Goal: Information Seeking & Learning: Compare options

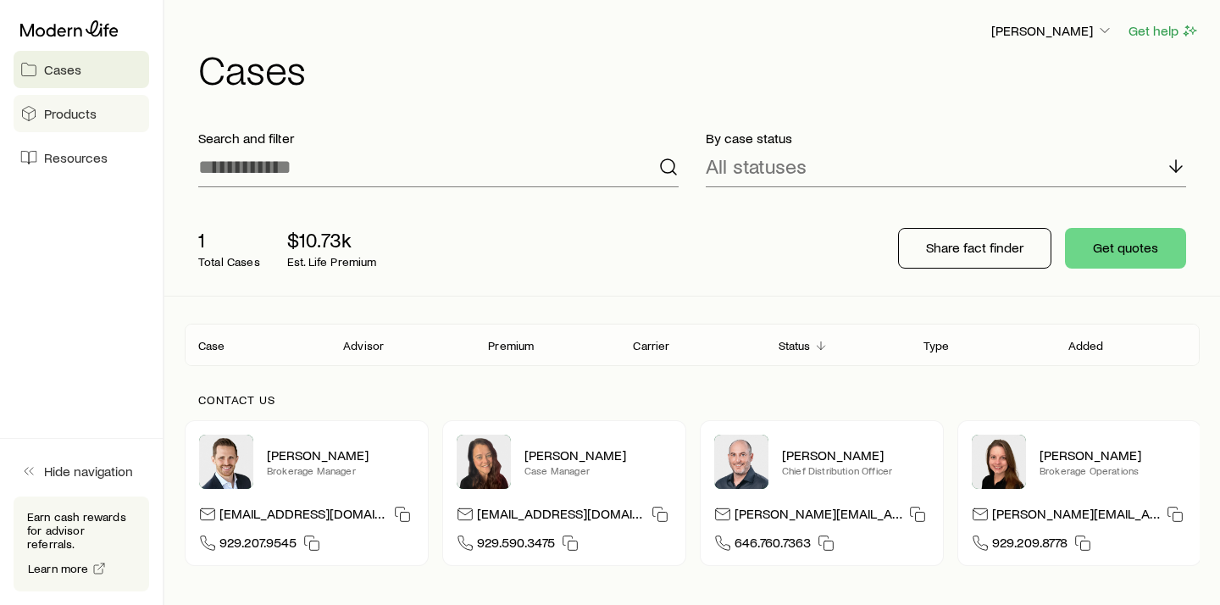
click at [93, 117] on span "Products" at bounding box center [70, 113] width 53 height 17
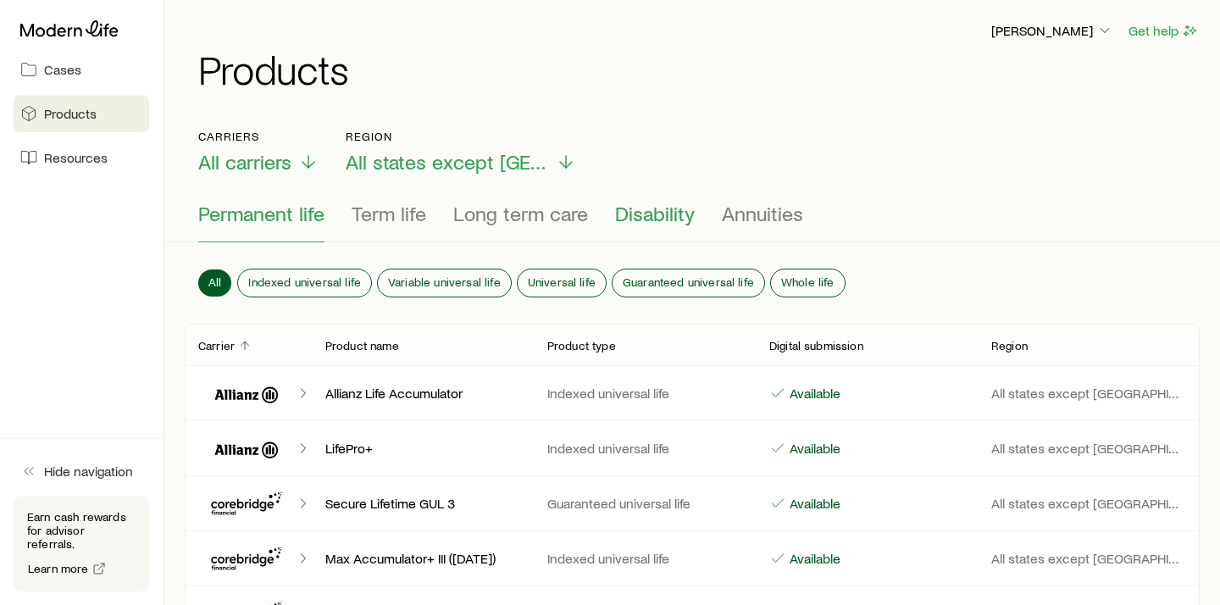
click at [630, 221] on span "Disability" at bounding box center [655, 214] width 80 height 24
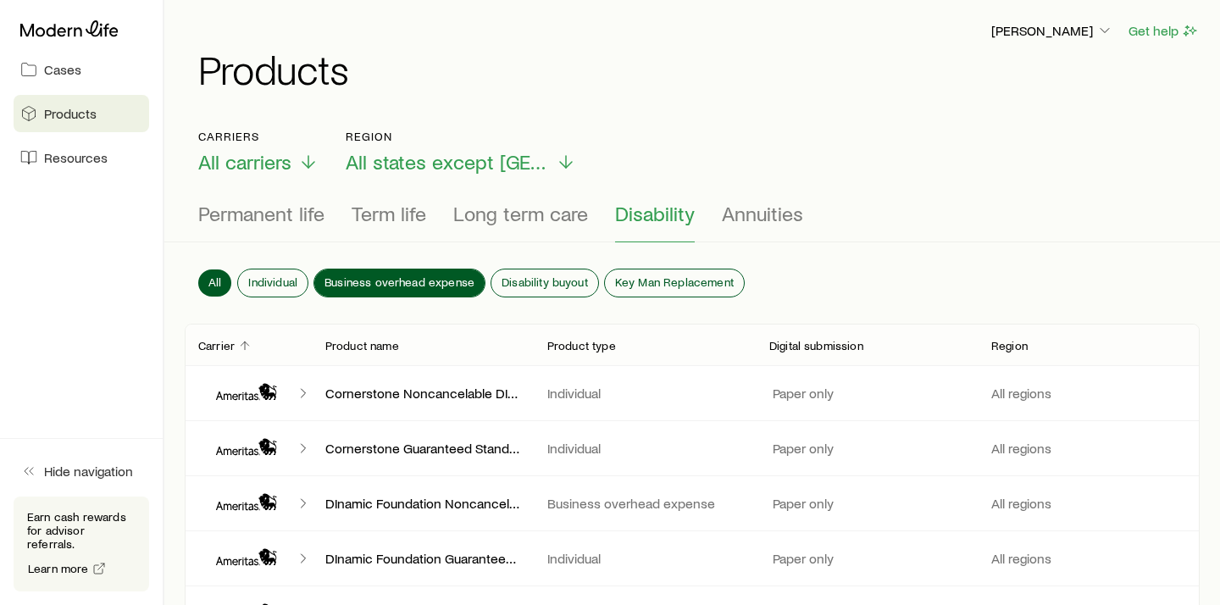
click at [425, 284] on span "Business overhead expense" at bounding box center [399, 282] width 150 height 14
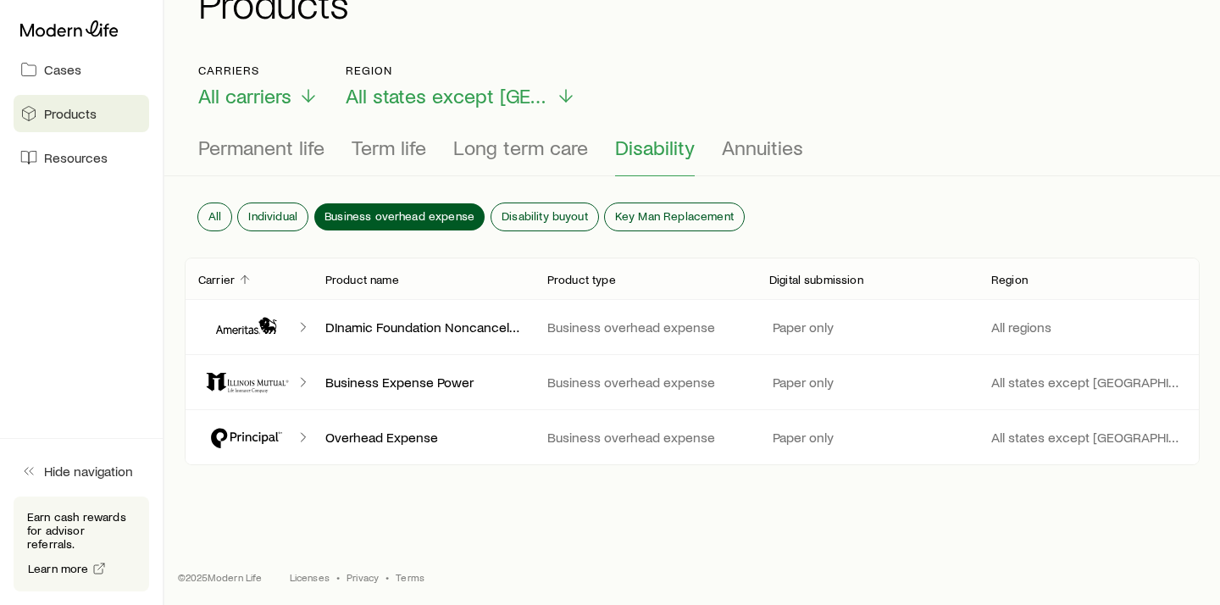
scroll to position [69, 0]
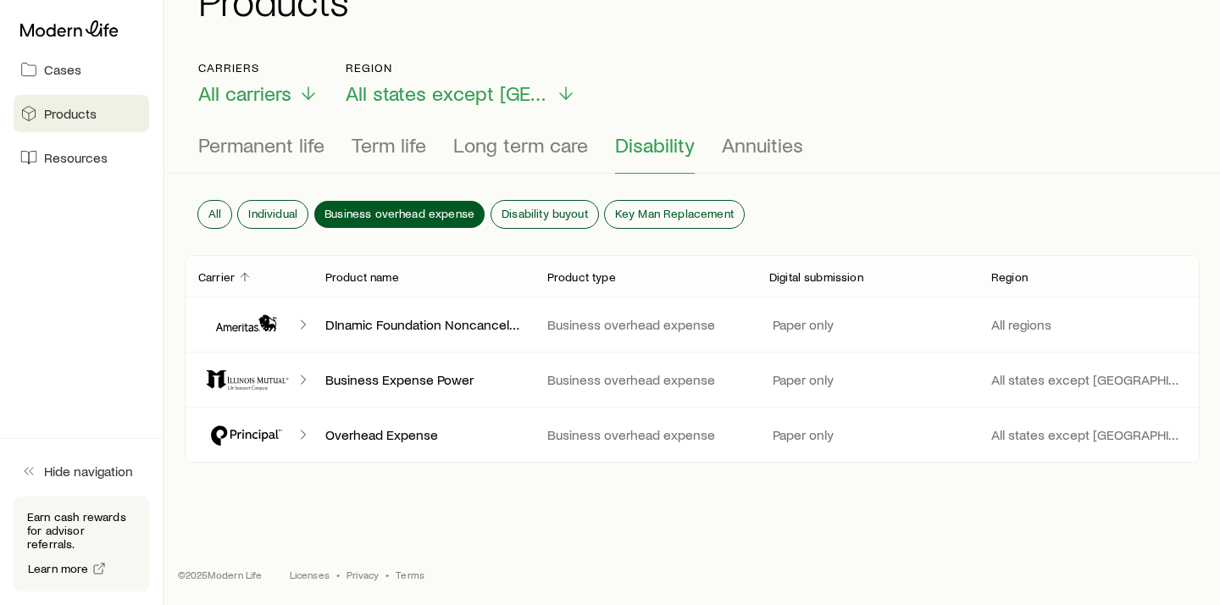
click at [385, 327] on p "DInamic Foundation Noncancelable DI 6A/M - 2A/M Business Overhead Expense (BOE)…" at bounding box center [422, 324] width 195 height 17
click at [302, 323] on icon "Client cases" at bounding box center [303, 324] width 17 height 17
click at [295, 322] on icon "Client cases" at bounding box center [303, 324] width 17 height 17
click at [250, 332] on icon "Client cases" at bounding box center [246, 324] width 97 height 41
click at [233, 270] on p "Carrier" at bounding box center [216, 277] width 36 height 14
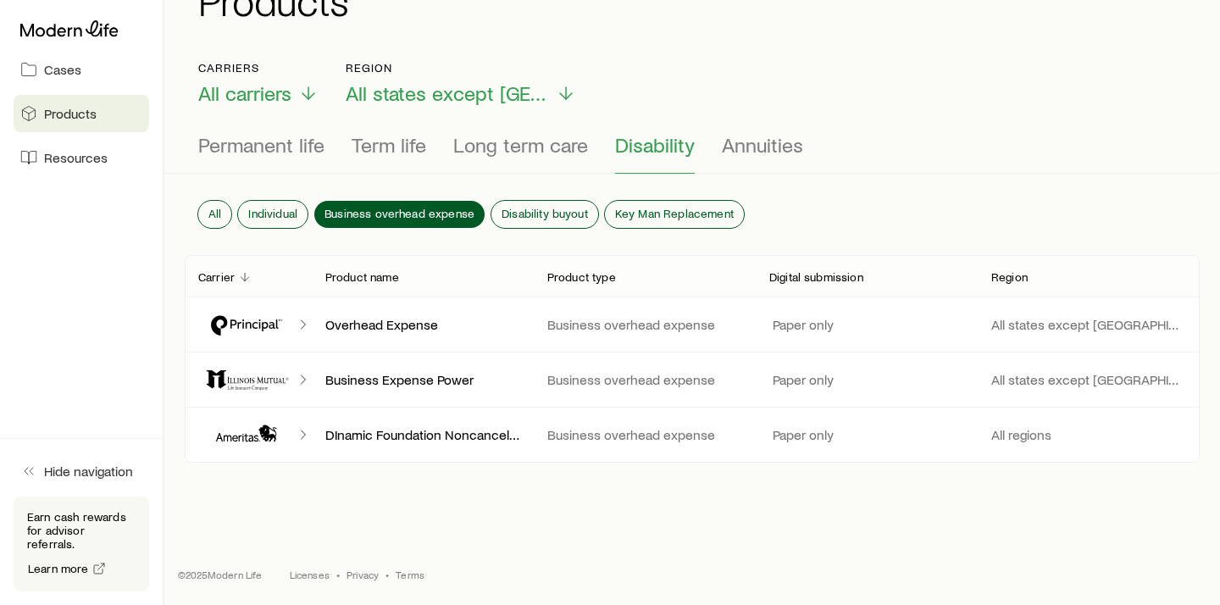
click at [233, 270] on p "Carrier" at bounding box center [216, 277] width 36 height 14
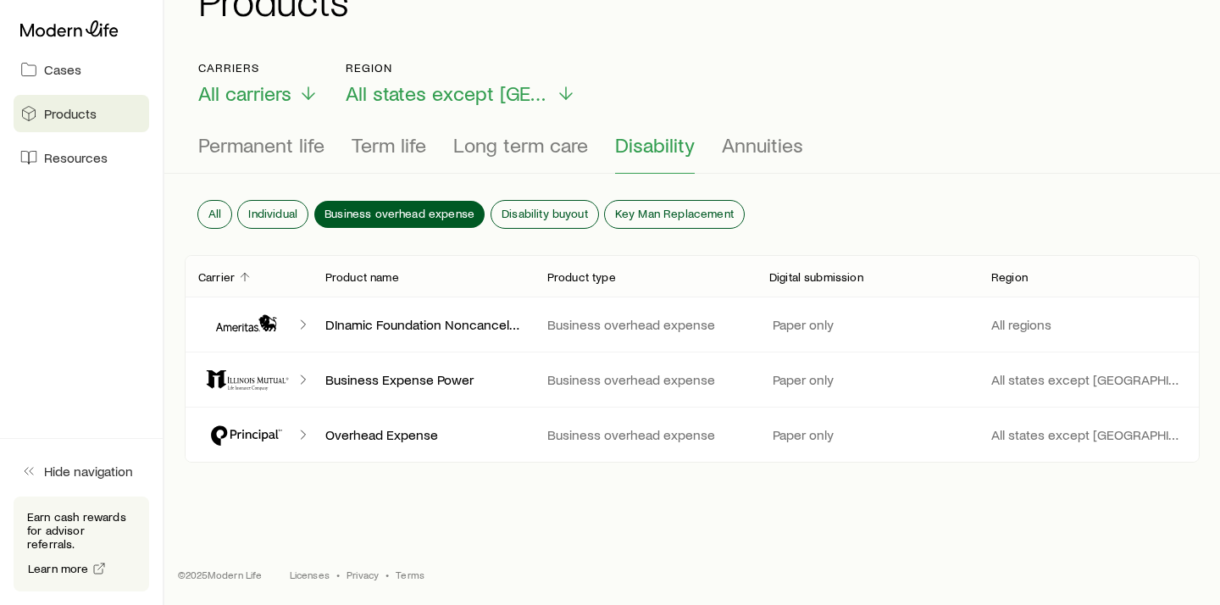
click at [416, 324] on p "DInamic Foundation Noncancelable DI 6A/M - 2A/M Business Overhead Expense (BOE)…" at bounding box center [422, 324] width 195 height 17
